Goal: Transaction & Acquisition: Obtain resource

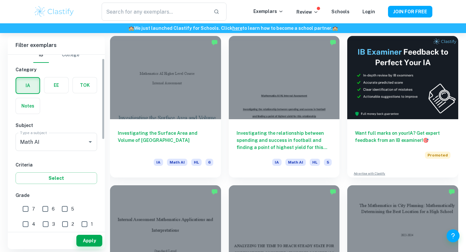
scroll to position [10, 0]
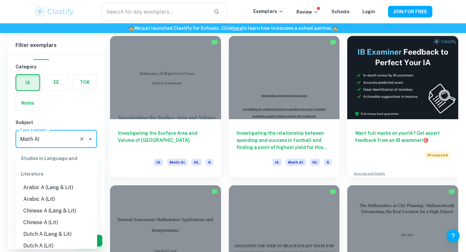
click at [60, 140] on input "Math AI" at bounding box center [47, 139] width 58 height 12
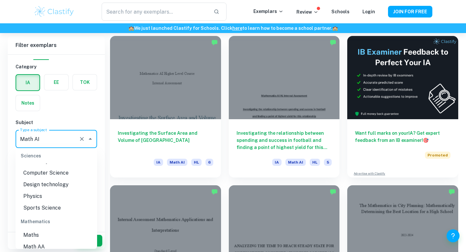
scroll to position [837, 0]
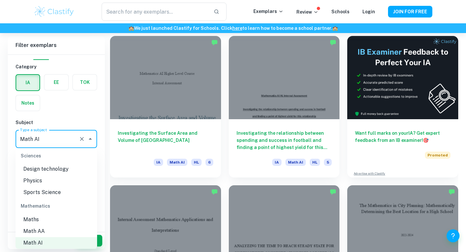
click at [62, 225] on li "Math AA" at bounding box center [57, 231] width 82 height 12
type input "Math AA"
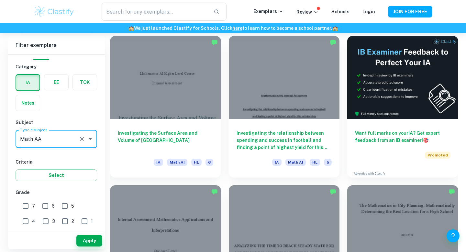
click at [39, 220] on input "3" at bounding box center [45, 220] width 13 height 13
checkbox input "true"
click at [59, 220] on input "2" at bounding box center [65, 220] width 13 height 13
checkbox input "true"
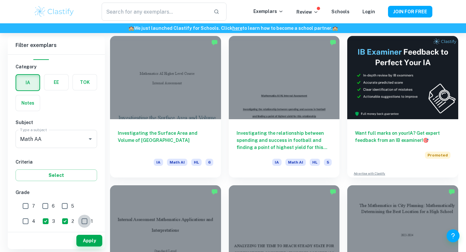
click at [78, 220] on input "1" at bounding box center [84, 220] width 13 height 13
checkbox input "true"
click at [87, 240] on button "Apply" at bounding box center [89, 241] width 26 height 12
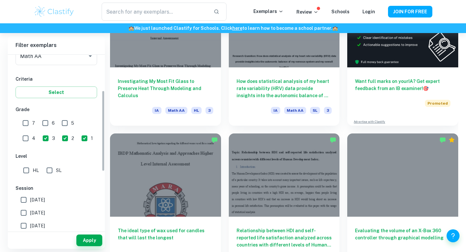
scroll to position [97, 0]
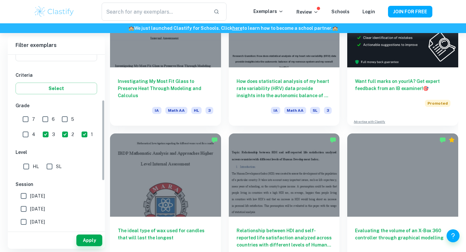
click at [48, 165] on input "SL" at bounding box center [49, 166] width 13 height 13
checkbox input "true"
click at [80, 241] on button "Apply" at bounding box center [89, 240] width 26 height 12
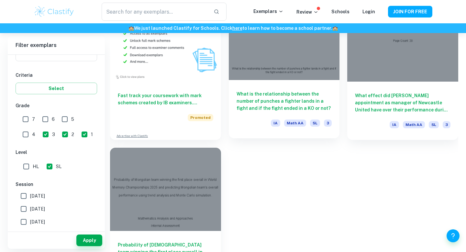
scroll to position [555, 0]
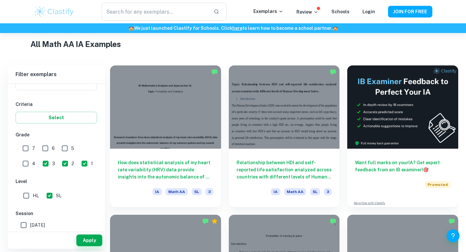
scroll to position [149, 0]
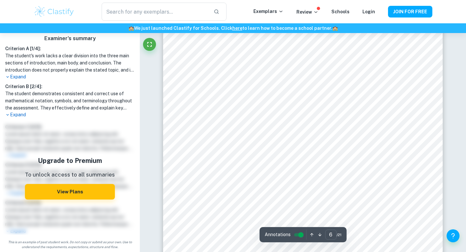
scroll to position [2045, 0]
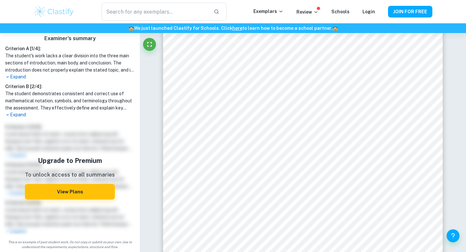
click at [22, 117] on p "Expand" at bounding box center [69, 114] width 129 height 7
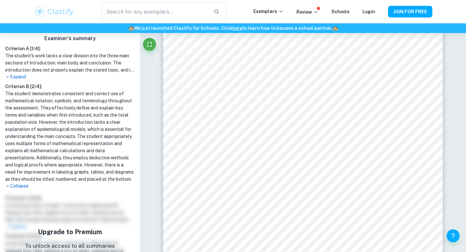
click at [18, 76] on p "Expand" at bounding box center [69, 76] width 129 height 7
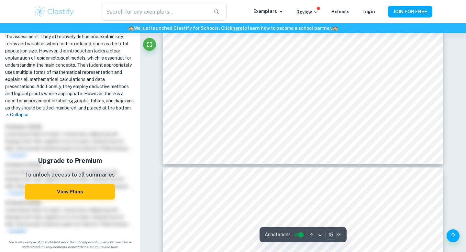
scroll to position [5638, 0]
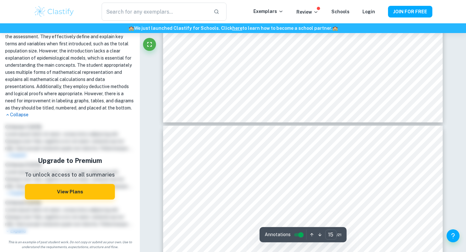
type input "16"
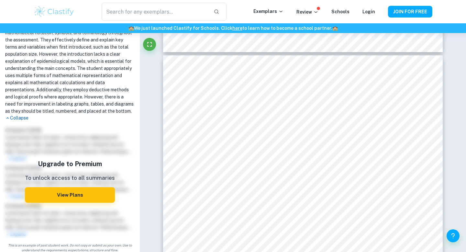
scroll to position [299, 0]
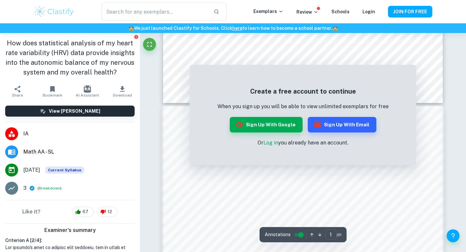
scroll to position [349, 0]
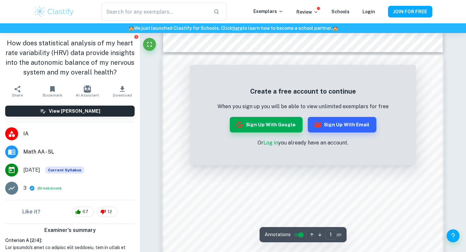
click at [266, 143] on link "Log in" at bounding box center [270, 142] width 15 height 6
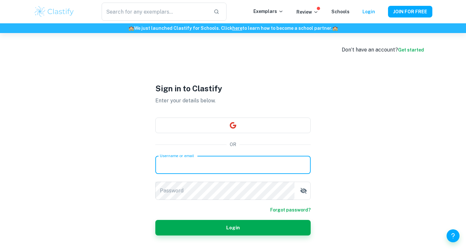
click at [246, 168] on input "Username or email" at bounding box center [232, 165] width 155 height 18
type input "s"
type input "i"
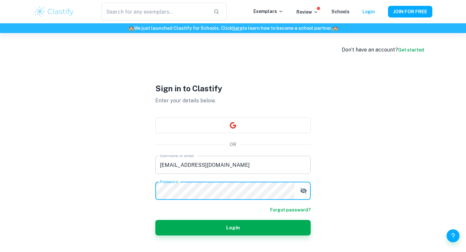
click at [229, 165] on input "isabellamencia37@amschool.org" at bounding box center [232, 165] width 155 height 18
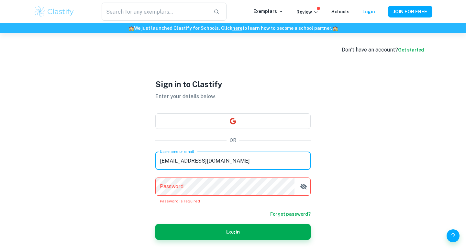
type input "isabellamencia37@gmail.org"
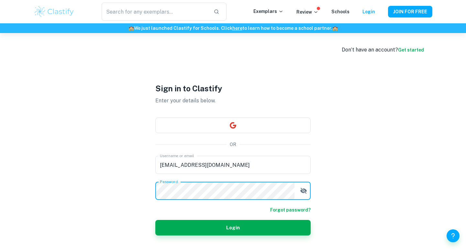
click at [155, 220] on button "Login" at bounding box center [232, 228] width 155 height 16
